Goal: Register for event/course

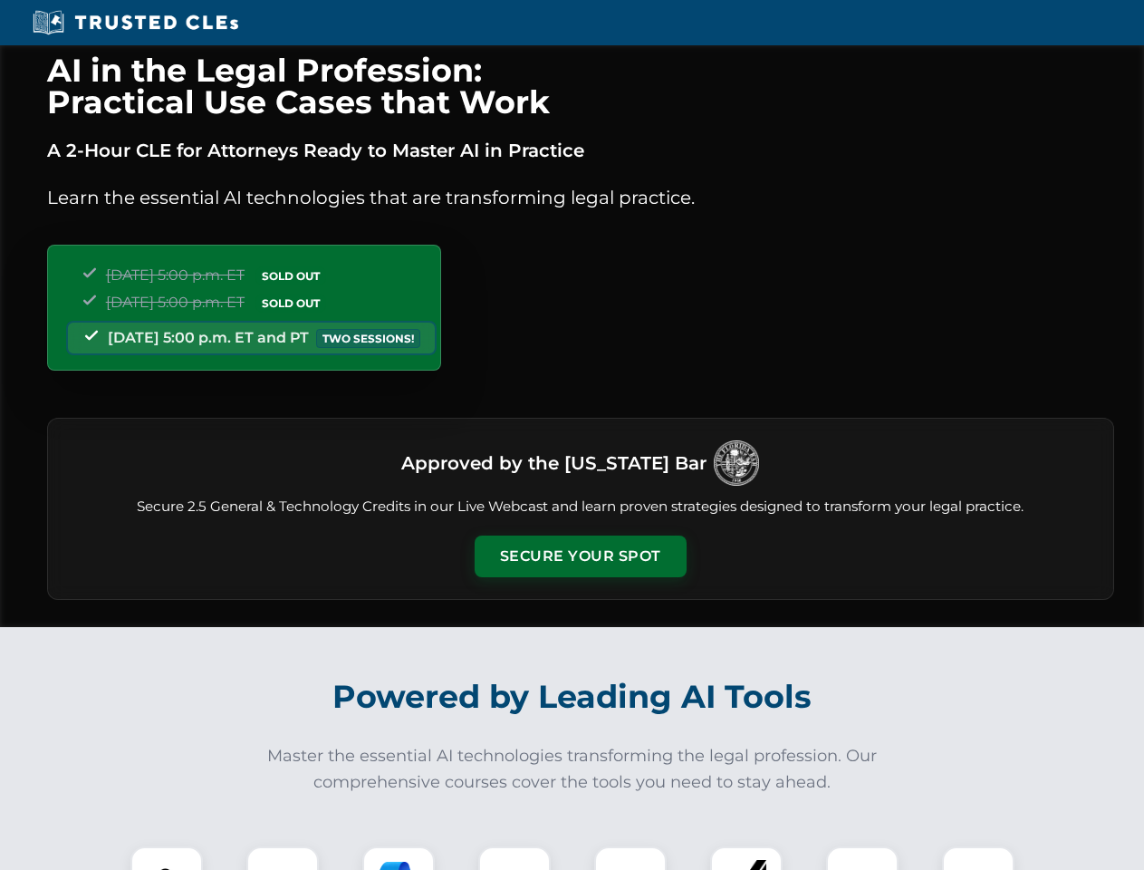
click at [580, 556] on button "Secure Your Spot" at bounding box center [581, 556] width 212 height 42
click at [167, 858] on img at bounding box center [166, 882] width 53 height 53
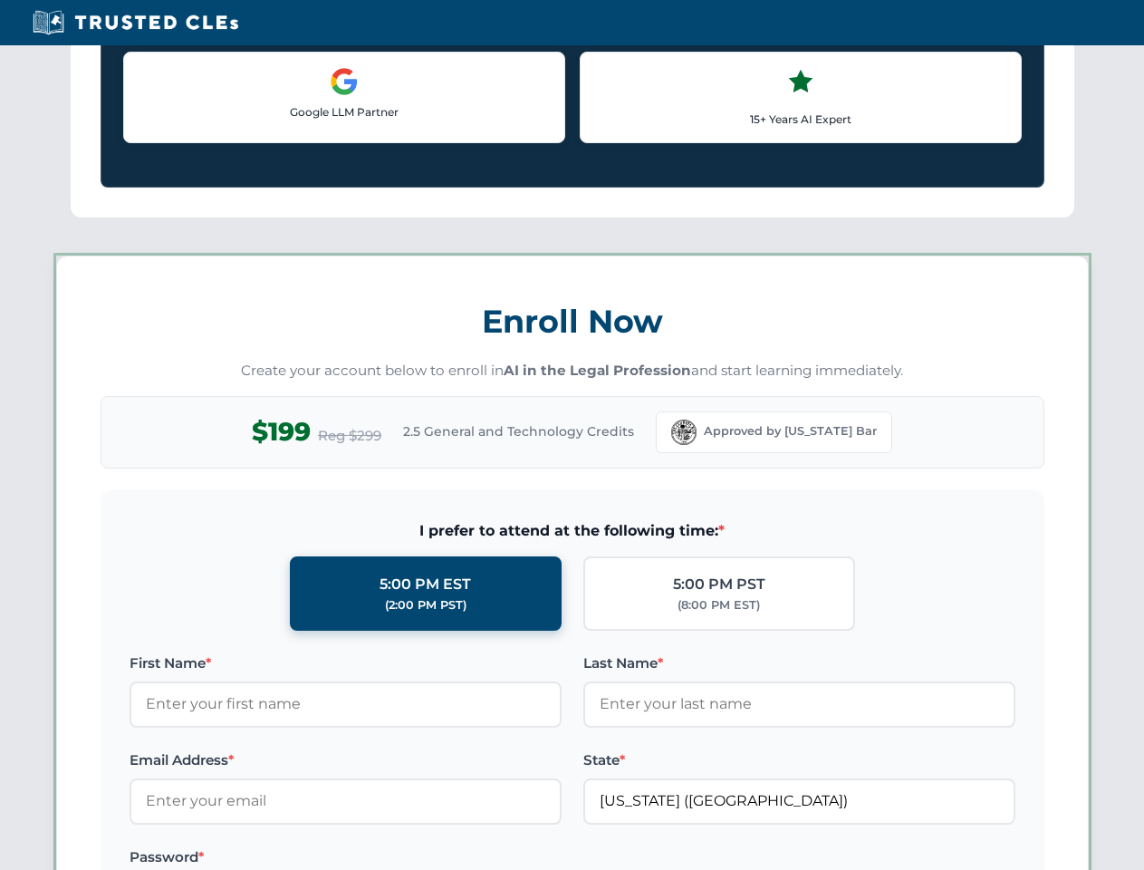
click at [399, 858] on label "Password *" at bounding box center [346, 857] width 432 height 22
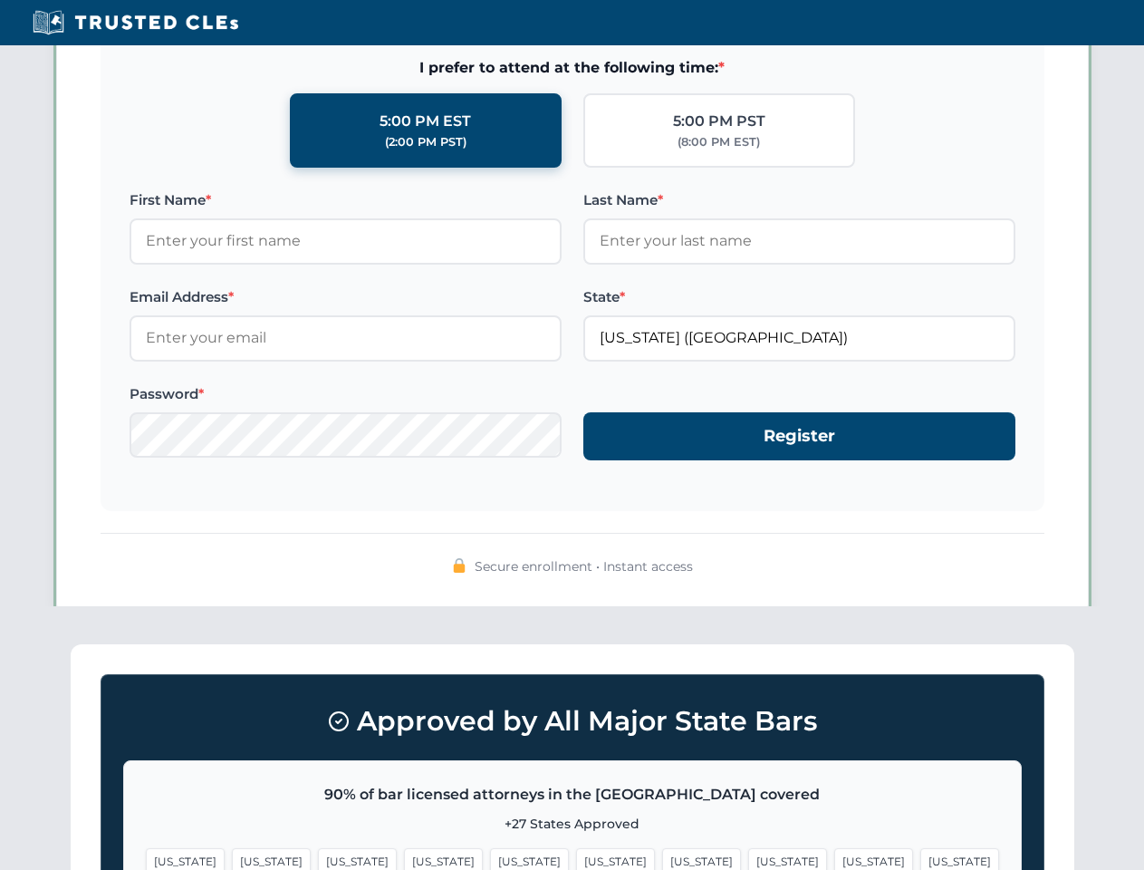
click at [834, 858] on span "[US_STATE]" at bounding box center [873, 861] width 79 height 26
